Goal: Information Seeking & Learning: Learn about a topic

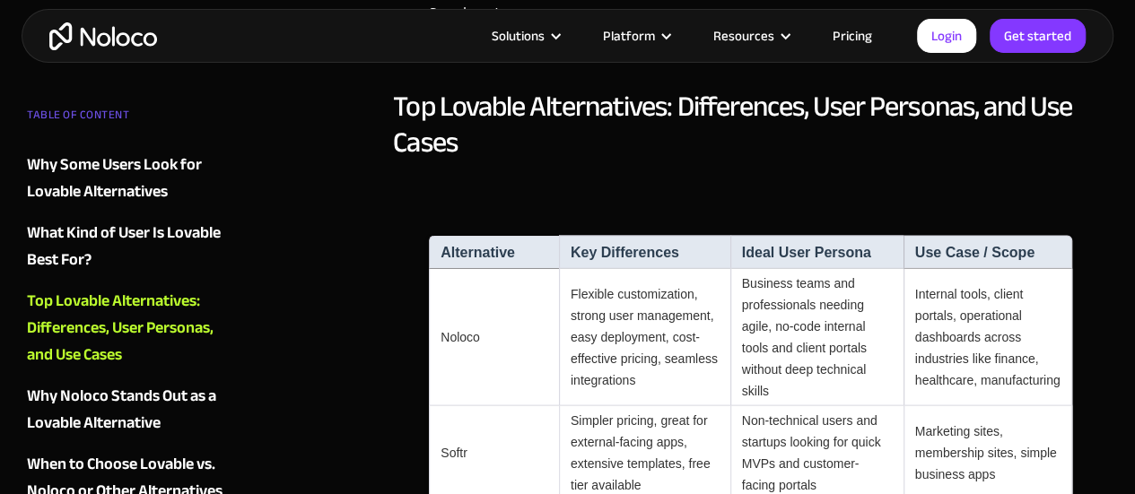
scroll to position [1672, 0]
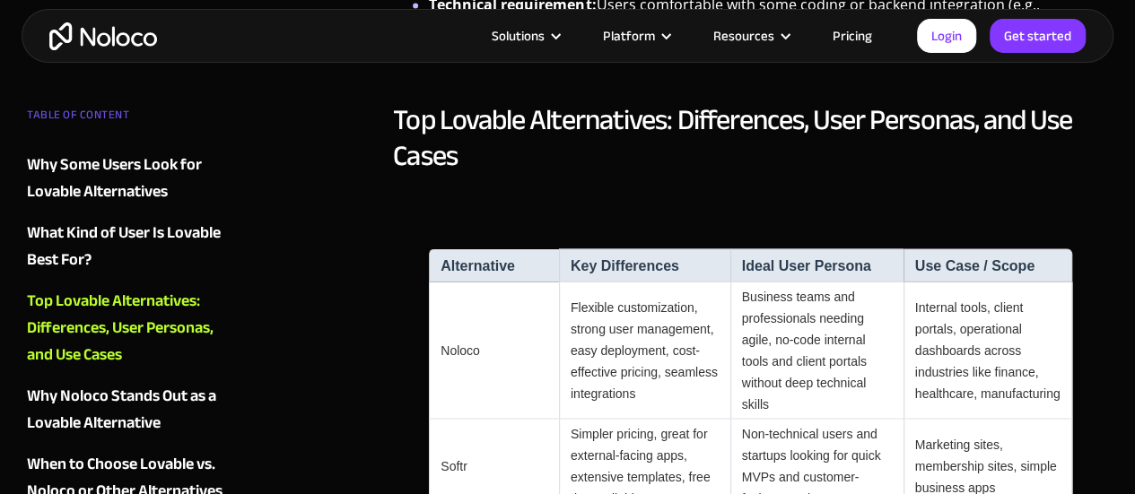
drag, startPoint x: 940, startPoint y: 306, endPoint x: 1005, endPoint y: 280, distance: 69.6
click at [1005, 282] on td "Internal tools, client portals, operational dashboards across industries like f…" at bounding box center [988, 350] width 170 height 137
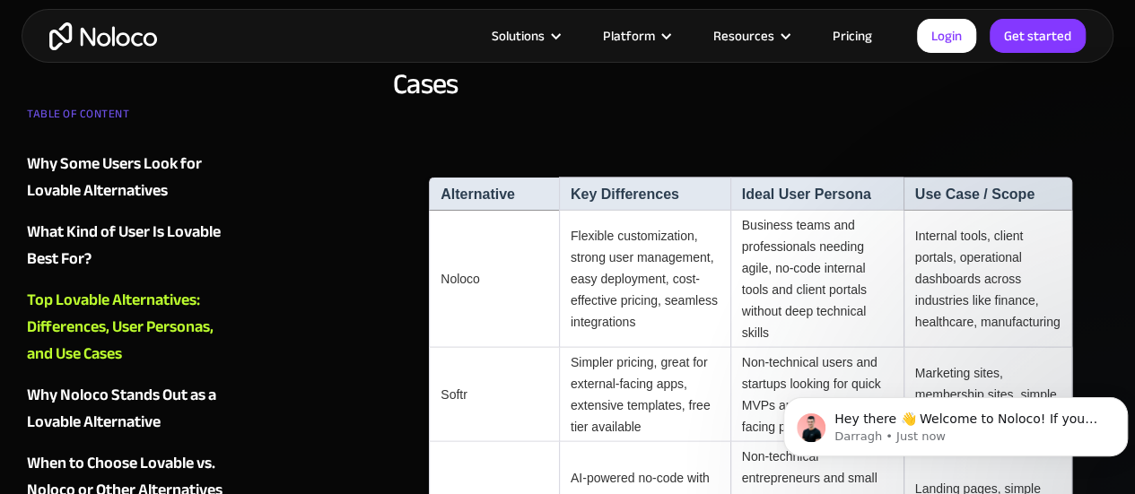
scroll to position [1742, 0]
click at [455, 212] on td "Noloco" at bounding box center [494, 280] width 130 height 137
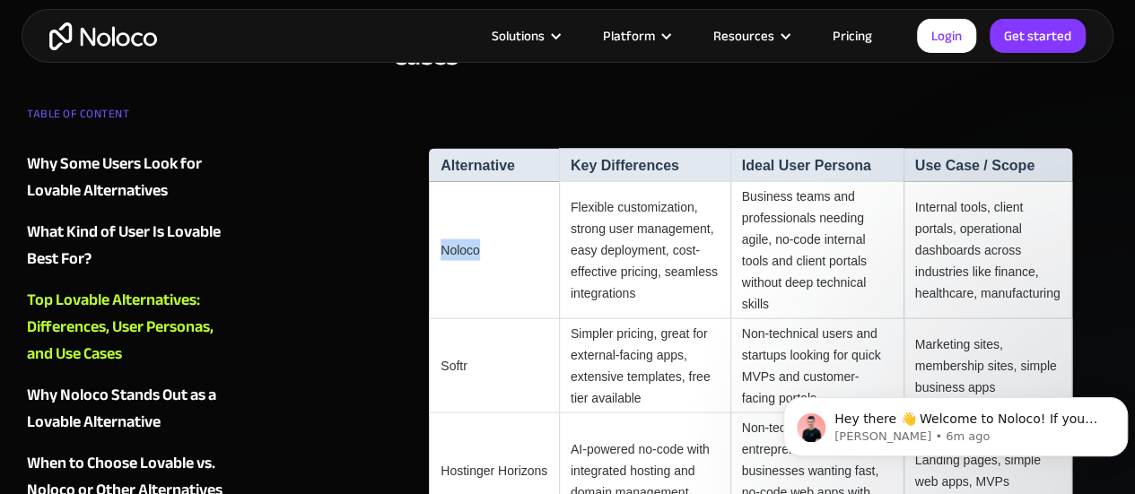
scroll to position [1773, 0]
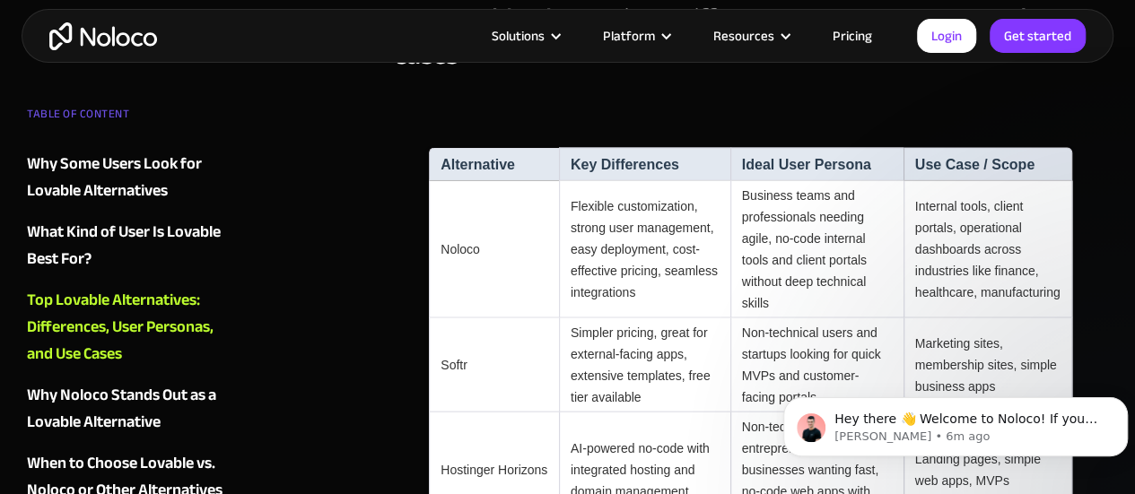
click at [992, 188] on td "Internal tools, client portals, operational dashboards across industries like f…" at bounding box center [988, 249] width 170 height 137
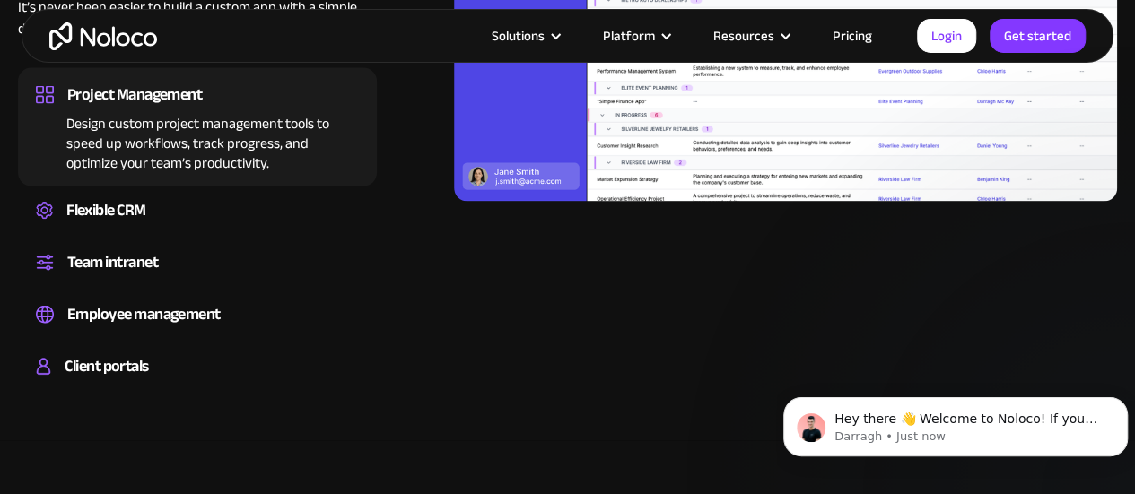
scroll to position [1807, 0]
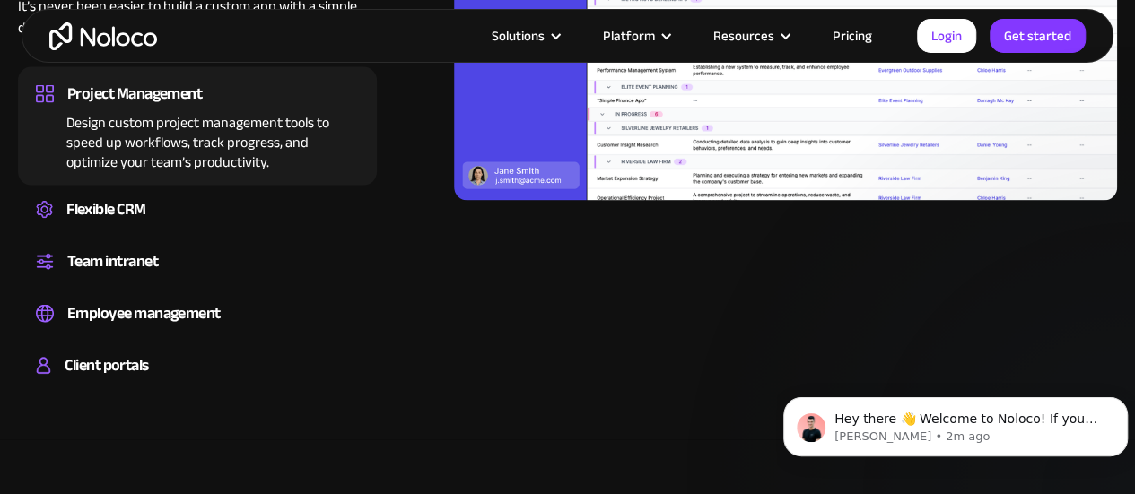
click at [144, 40] on img "home" at bounding box center [103, 36] width 108 height 28
